Goal: Find specific page/section: Find specific page/section

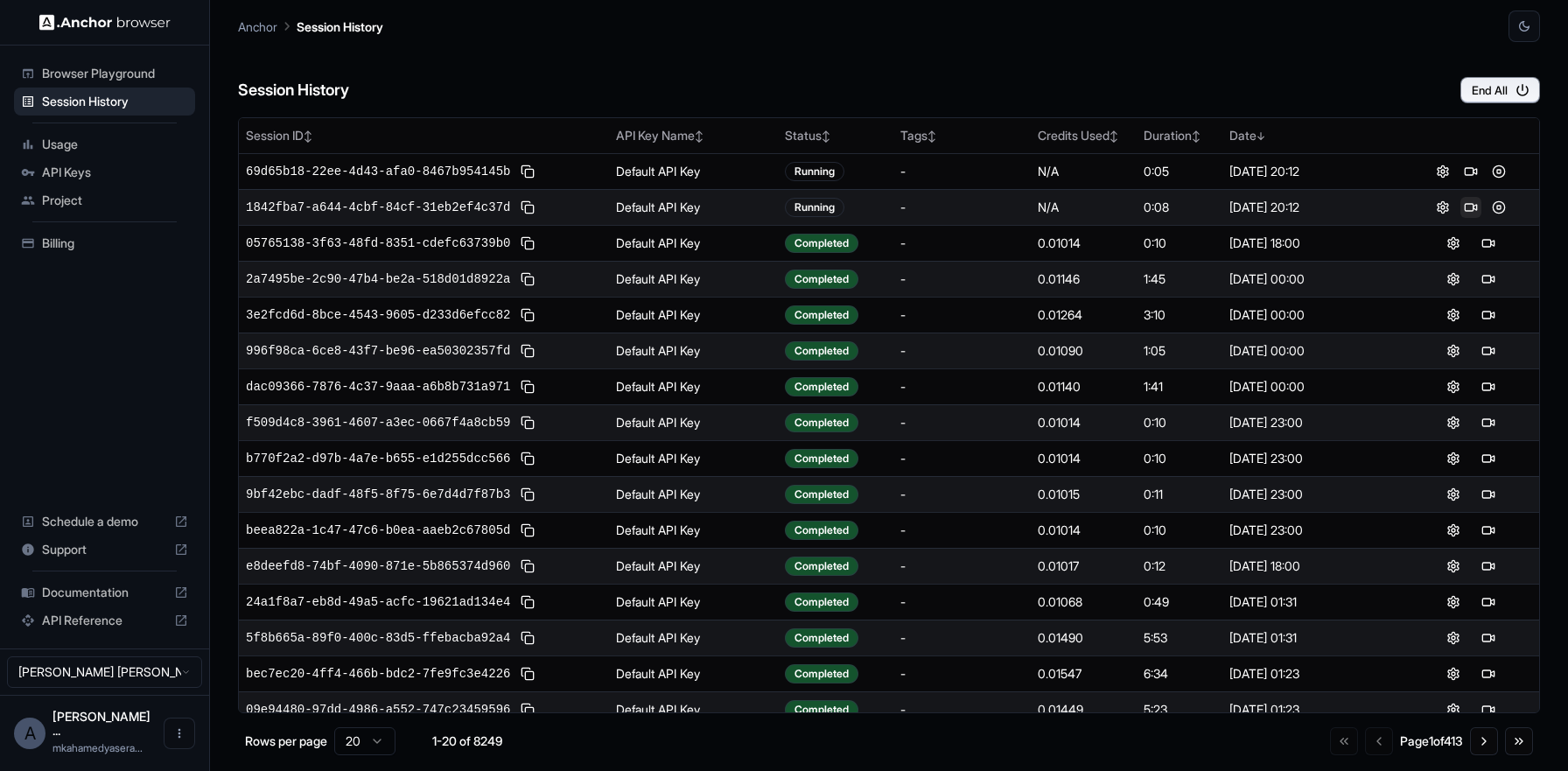
click at [1462, 203] on button at bounding box center [1471, 208] width 21 height 21
click at [1461, 207] on button at bounding box center [1471, 208] width 21 height 21
click at [1461, 204] on button at bounding box center [1471, 208] width 21 height 21
click at [1461, 199] on button at bounding box center [1471, 208] width 21 height 21
